Goal: Task Accomplishment & Management: Manage account settings

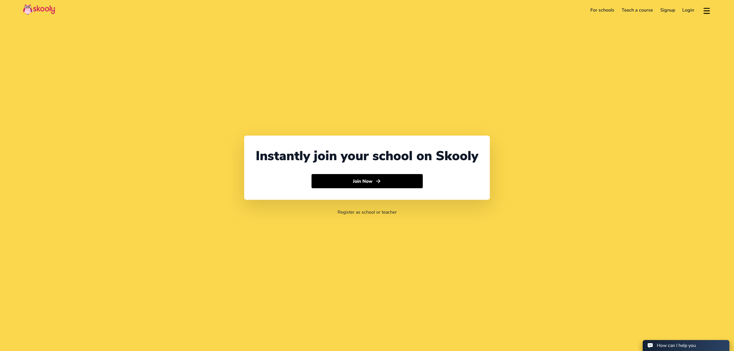
click at [687, 15] on header "For schools Teach a course Signup Login Download app Contact support English" at bounding box center [367, 10] width 734 height 20
select select "971"
select select "[GEOGRAPHIC_DATA]"
select select "[GEOGRAPHIC_DATA]/[GEOGRAPHIC_DATA]"
click at [688, 12] on link "Login" at bounding box center [688, 9] width 19 height 9
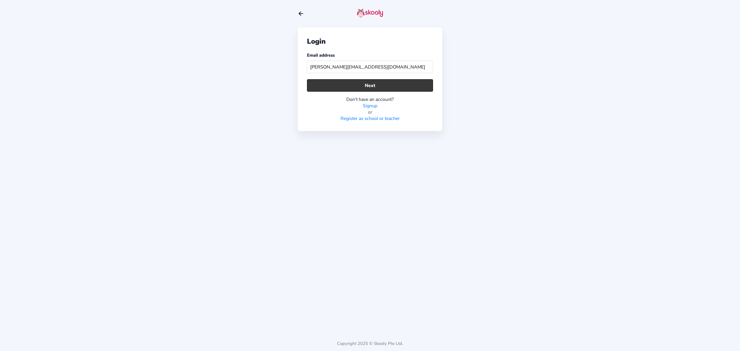
type input "[PERSON_NAME][EMAIL_ADDRESS][DOMAIN_NAME]"
click at [368, 87] on button "Next" at bounding box center [370, 85] width 126 height 12
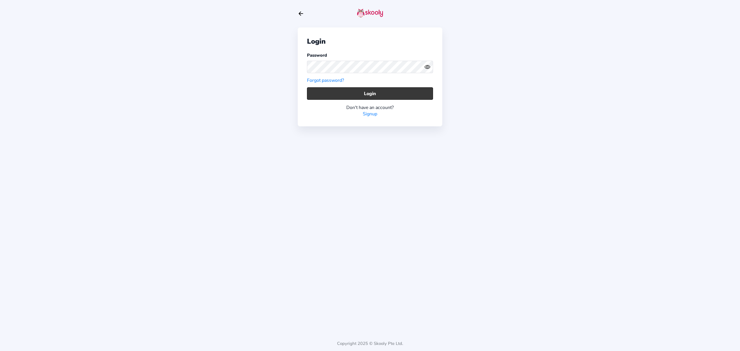
click at [356, 96] on button "Login" at bounding box center [370, 93] width 126 height 12
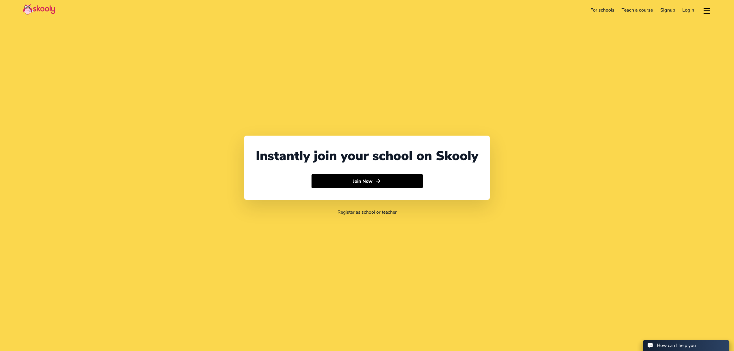
select select "971"
select select "[GEOGRAPHIC_DATA]"
select select "[GEOGRAPHIC_DATA]/[GEOGRAPHIC_DATA]"
